Goal: Navigation & Orientation: Go to known website

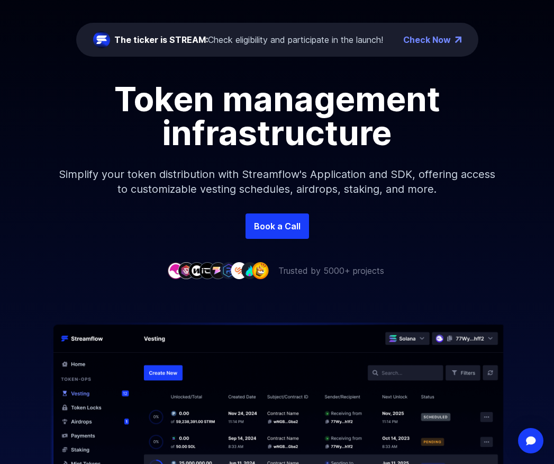
click at [159, 371] on img at bounding box center [277, 433] width 554 height 223
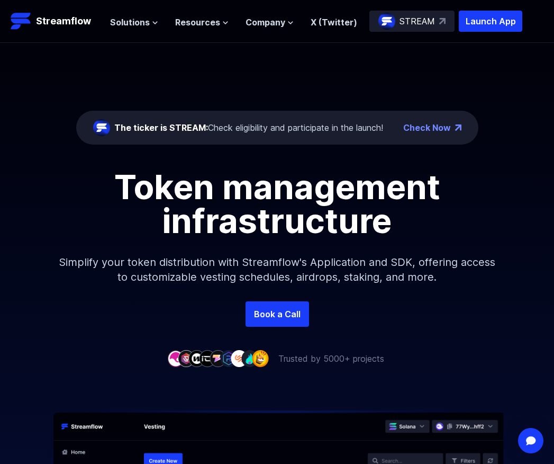
click at [438, 128] on link "Check Now" at bounding box center [427, 127] width 48 height 13
click at [439, 14] on div "STREAM" at bounding box center [412, 21] width 85 height 21
click at [66, 23] on p "Streamflow" at bounding box center [63, 21] width 55 height 15
click at [422, 20] on p "STREAM" at bounding box center [417, 21] width 35 height 13
click at [486, 24] on p "Launch App" at bounding box center [491, 21] width 64 height 21
